Goal: Transaction & Acquisition: Register for event/course

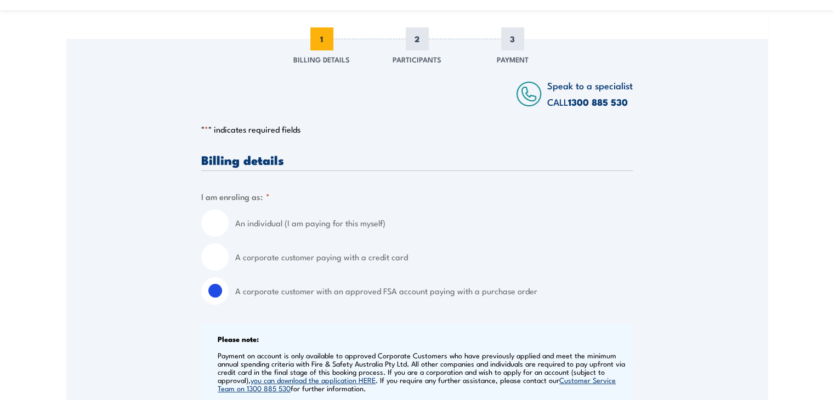
scroll to position [164, 0]
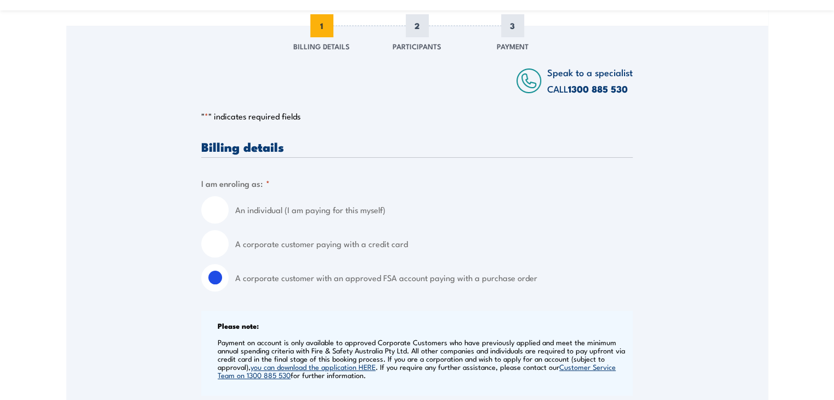
click at [216, 213] on input "An individual (I am paying for this myself)" at bounding box center [214, 209] width 27 height 27
radio input "true"
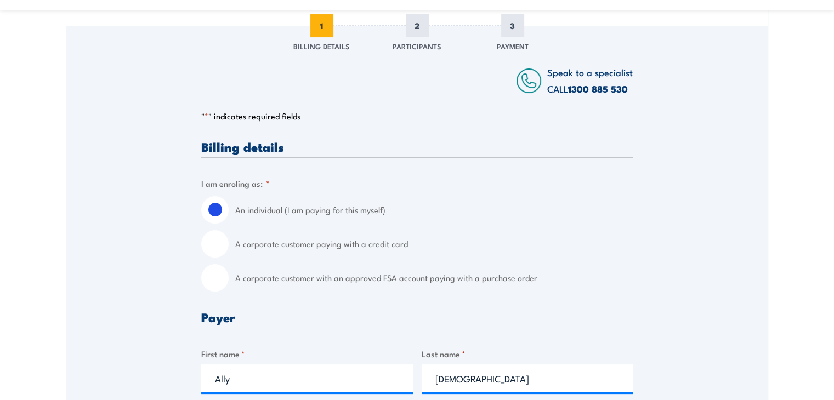
click at [219, 225] on div "An individual (I am paying for this myself) A corporate customer paying with a …" at bounding box center [416, 243] width 431 height 95
click at [213, 278] on input "A corporate customer with an approved FSA account paying with a purchase order" at bounding box center [214, 277] width 27 height 27
radio input "true"
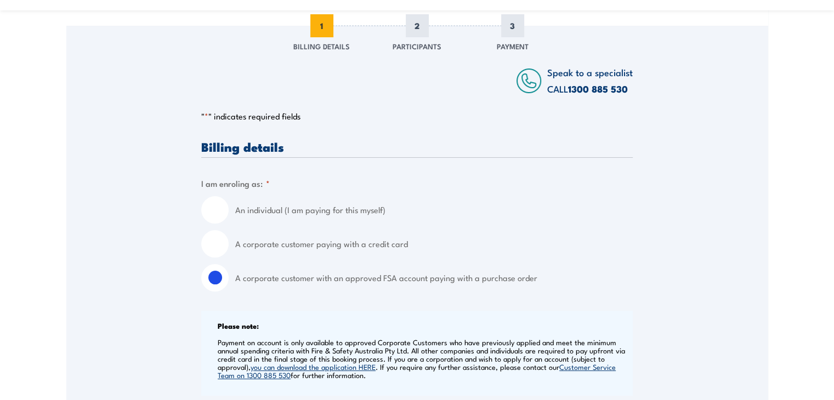
click at [215, 242] on input "A corporate customer paying with a credit card" at bounding box center [214, 243] width 27 height 27
radio input "true"
click at [224, 212] on input "An individual (I am paying for this myself)" at bounding box center [214, 209] width 27 height 27
radio input "true"
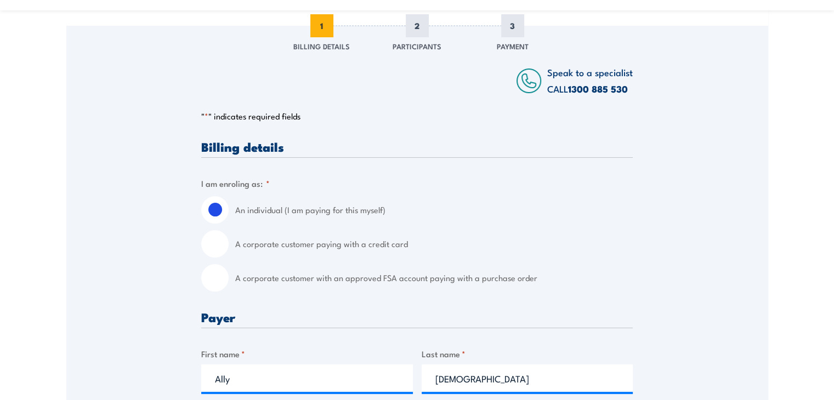
click at [204, 239] on input "A corporate customer paying with a credit card" at bounding box center [214, 243] width 27 height 27
radio input "true"
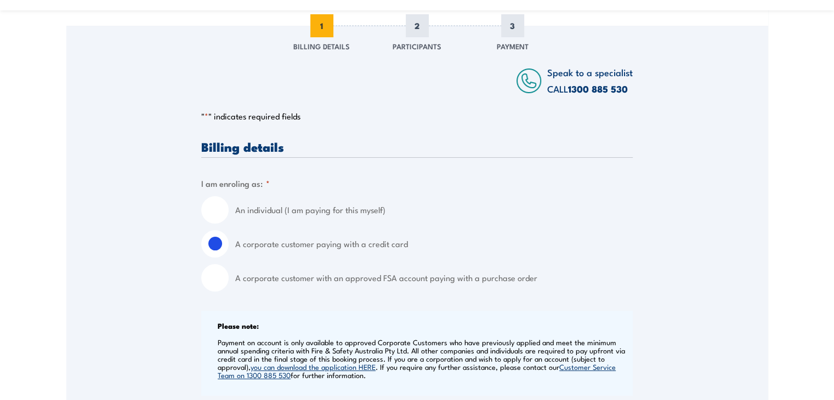
click at [216, 206] on input "An individual (I am paying for this myself)" at bounding box center [214, 209] width 27 height 27
radio input "true"
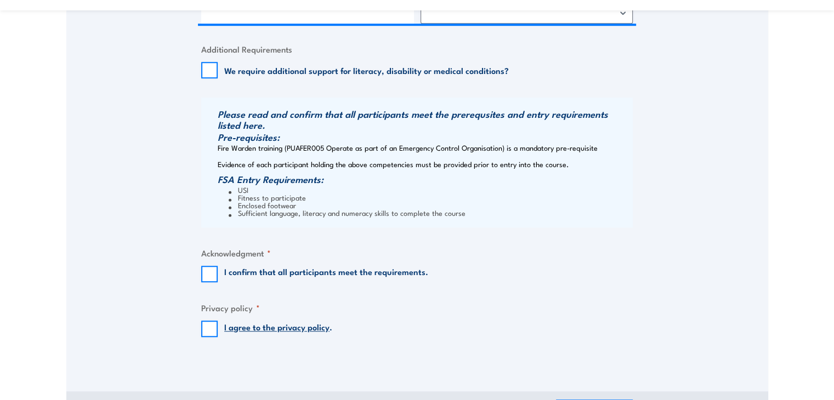
scroll to position [877, 0]
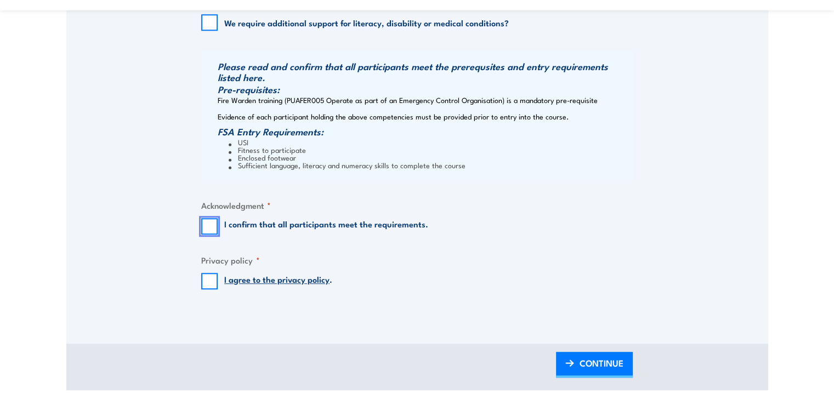
click at [206, 230] on input "I confirm that all participants meet the requirements." at bounding box center [209, 226] width 16 height 16
checkbox input "true"
click at [208, 283] on input "I agree to the privacy policy ." at bounding box center [209, 281] width 16 height 16
checkbox input "true"
click at [205, 233] on input "I confirm that all participants meet the requirements." at bounding box center [209, 226] width 16 height 16
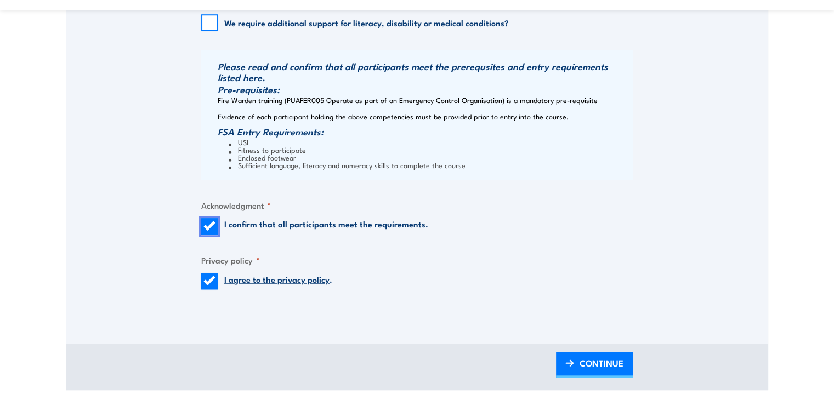
checkbox input "false"
drag, startPoint x: 212, startPoint y: 285, endPoint x: 212, endPoint y: 272, distance: 12.6
click at [211, 285] on input "I agree to the privacy policy ." at bounding box center [209, 281] width 16 height 16
checkbox input "false"
